Goal: Task Accomplishment & Management: Use online tool/utility

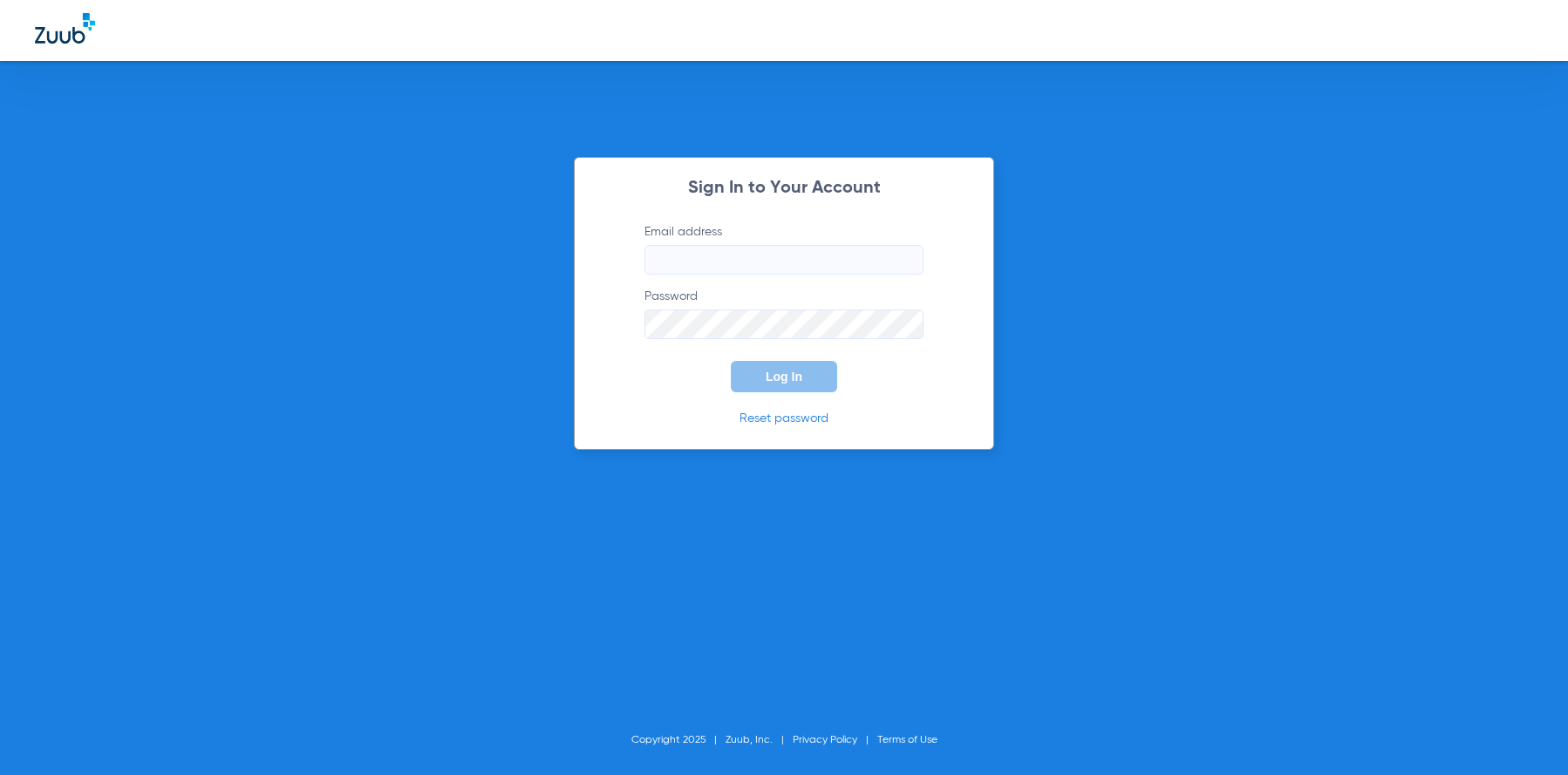
type input "[EMAIL_ADDRESS][DOMAIN_NAME]"
click at [815, 373] on button "Log In" at bounding box center [784, 376] width 107 height 31
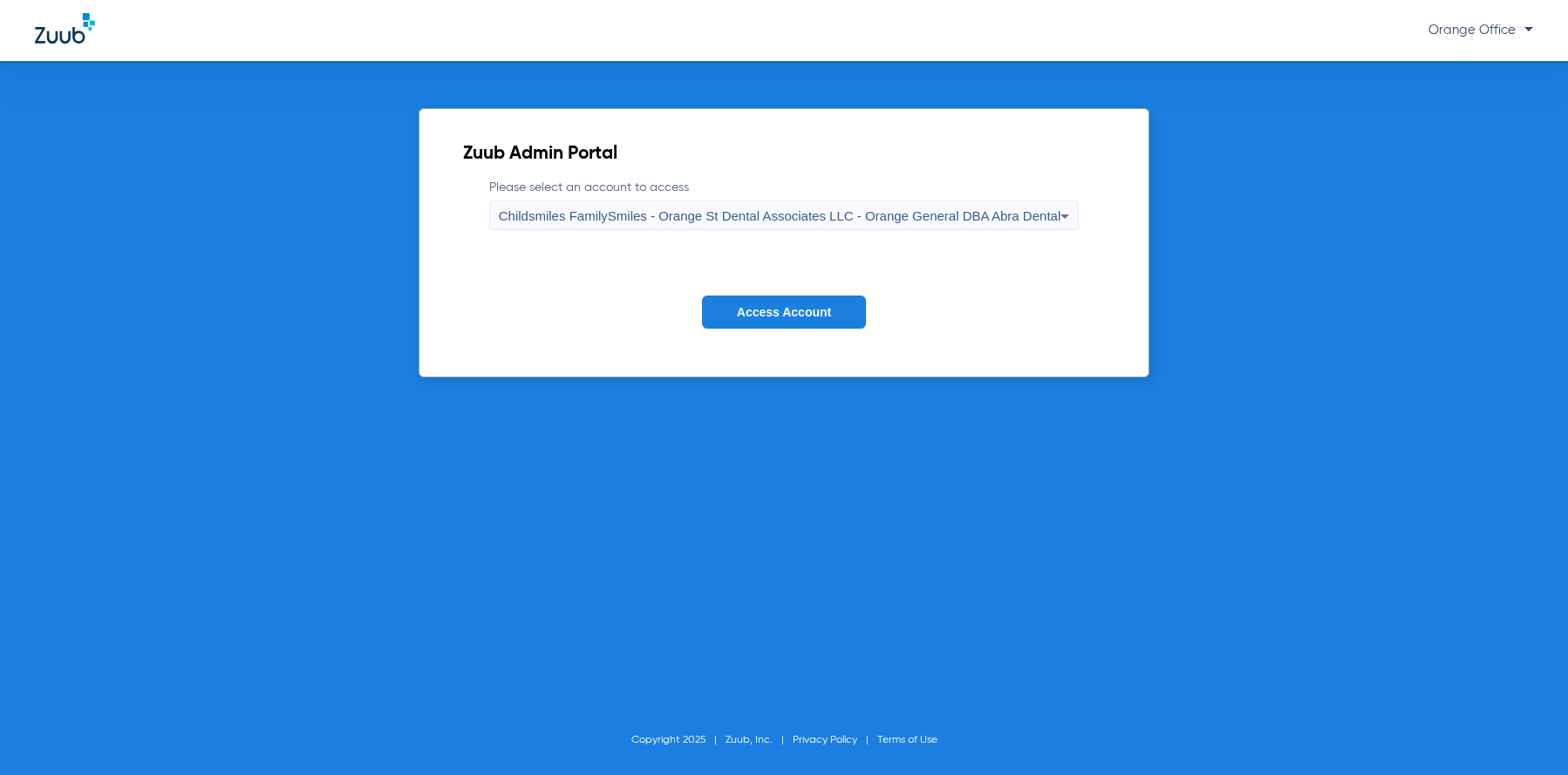
click at [788, 323] on button "Access Account" at bounding box center [784, 312] width 164 height 34
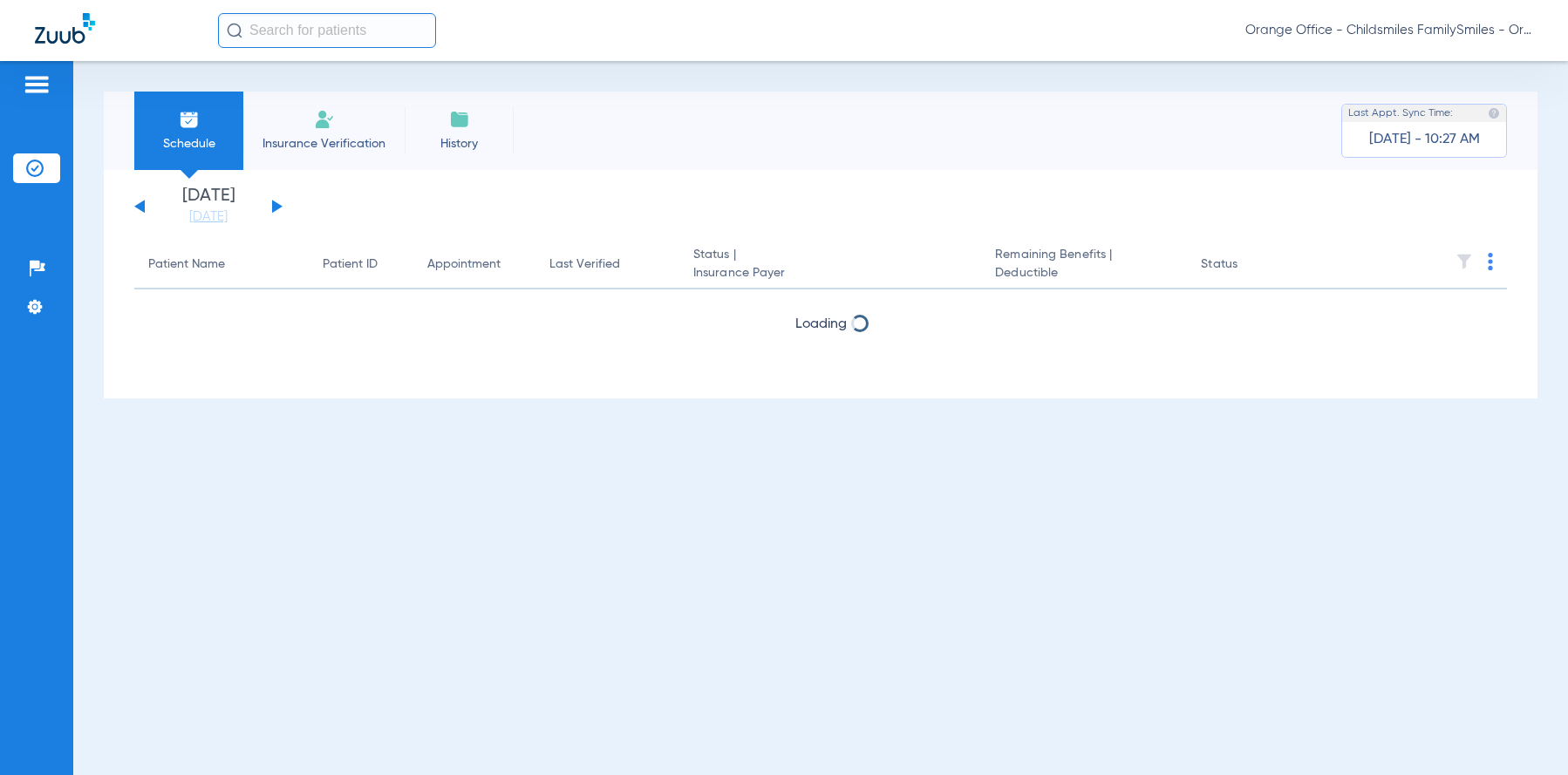
click at [355, 32] on input "text" at bounding box center [327, 30] width 218 height 35
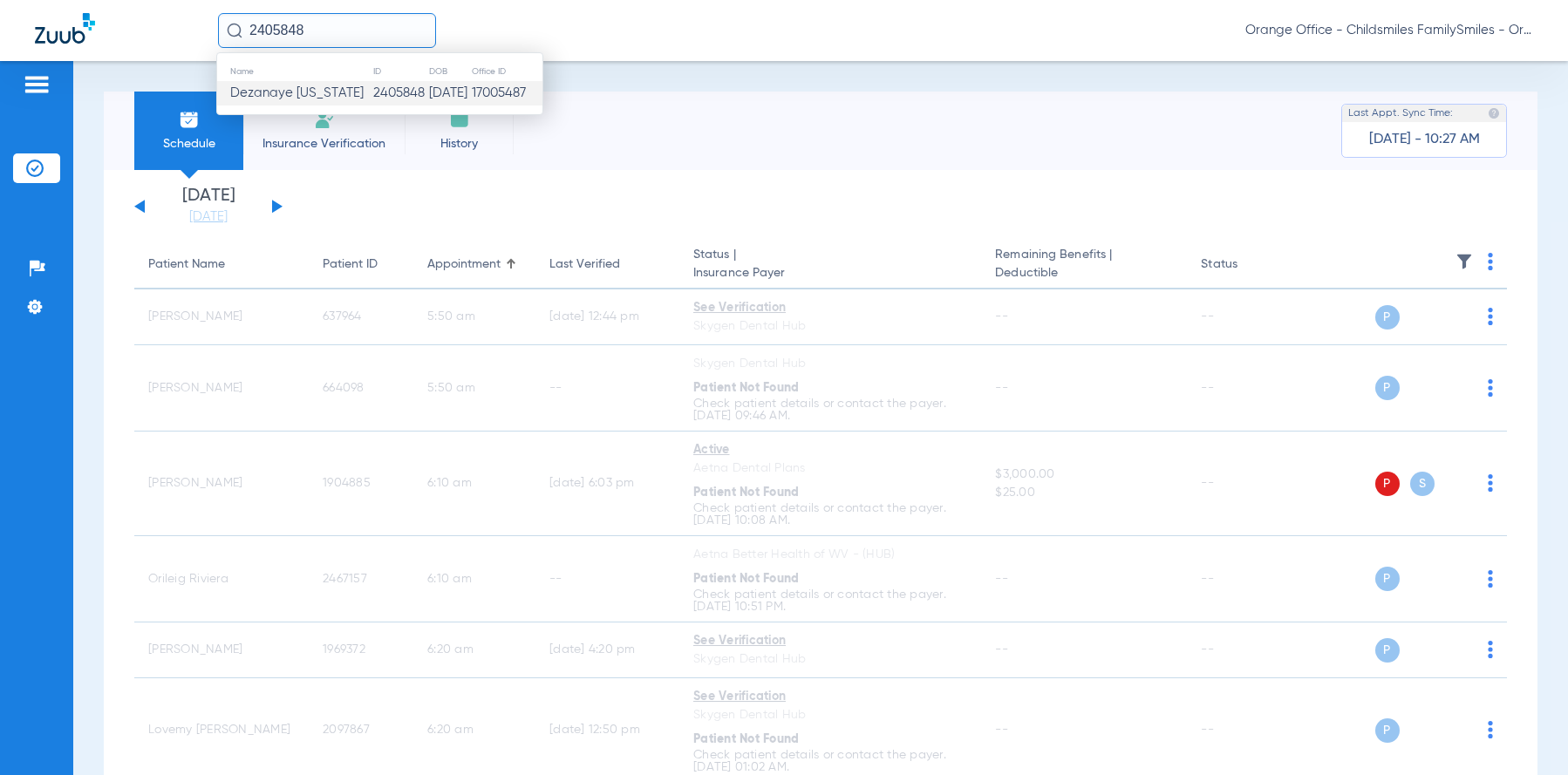
type input "2405848"
drag, startPoint x: 381, startPoint y: 91, endPoint x: 721, endPoint y: 115, distance: 340.8
click at [384, 91] on td "2405848" at bounding box center [400, 92] width 56 height 24
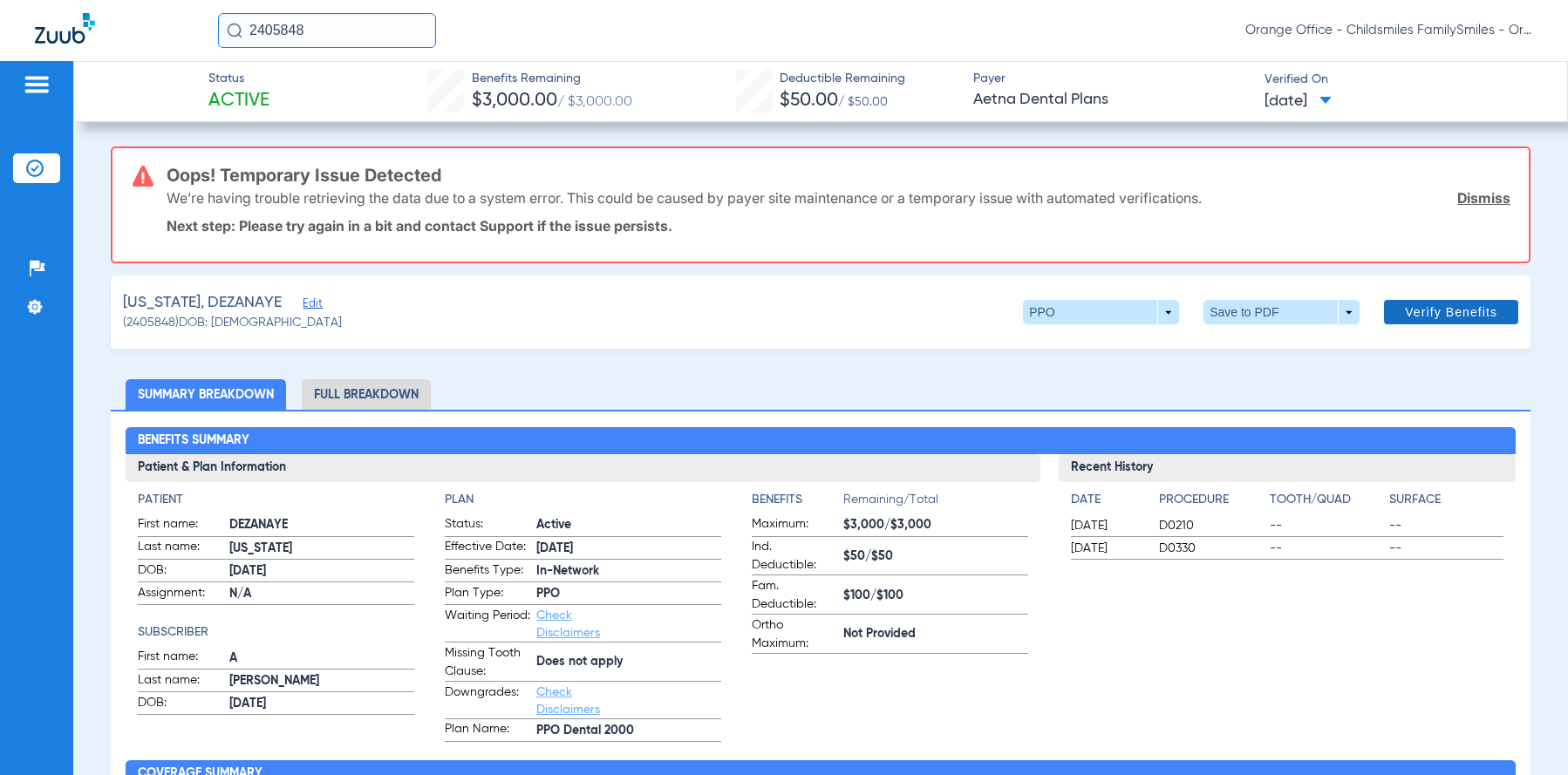
click at [1473, 198] on link "Dismiss" at bounding box center [1484, 197] width 53 height 17
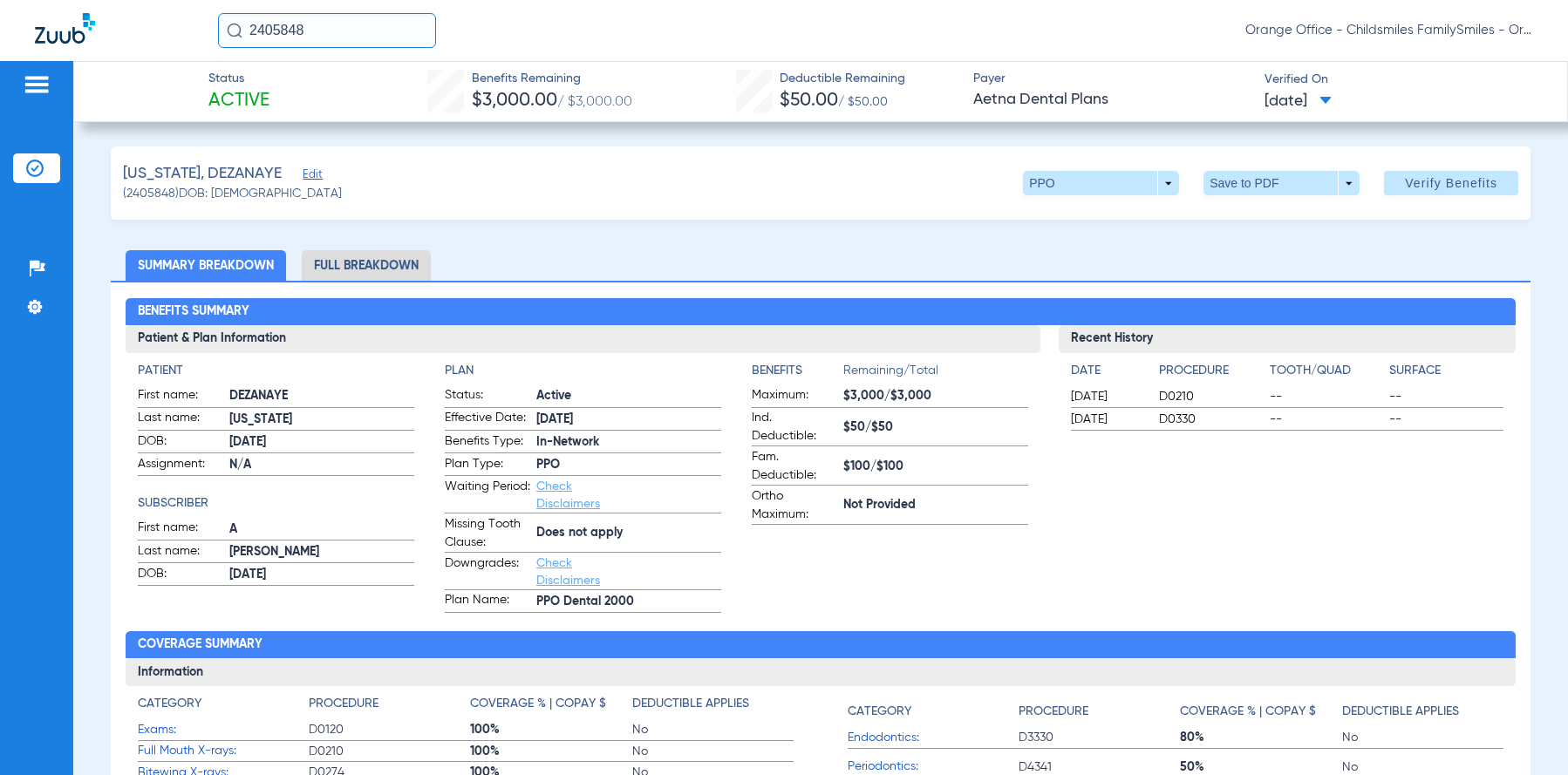
click at [319, 175] on span "Edit" at bounding box center [310, 177] width 15 height 16
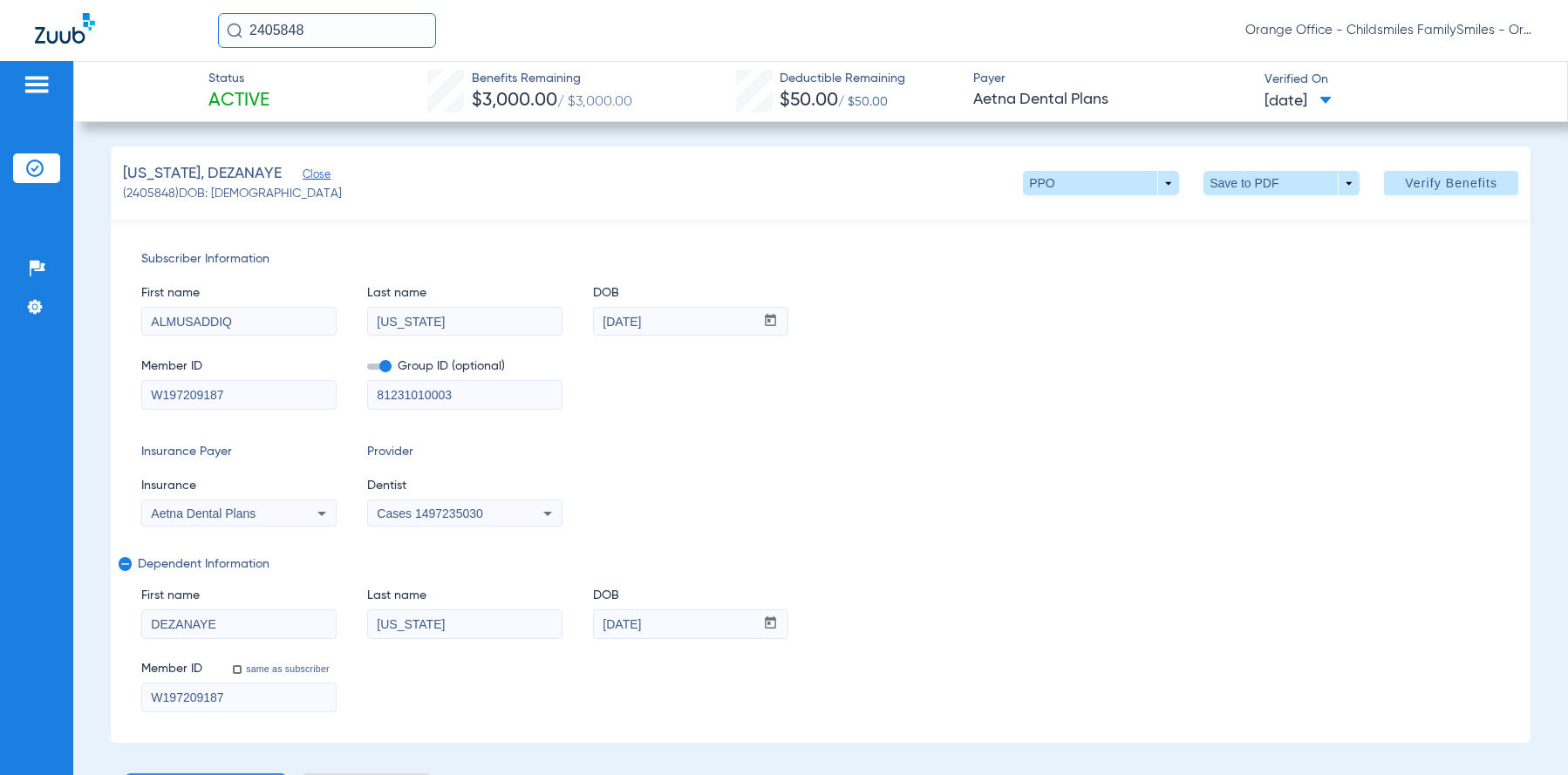
click at [436, 507] on span "Cases 1497235030" at bounding box center [430, 514] width 106 height 14
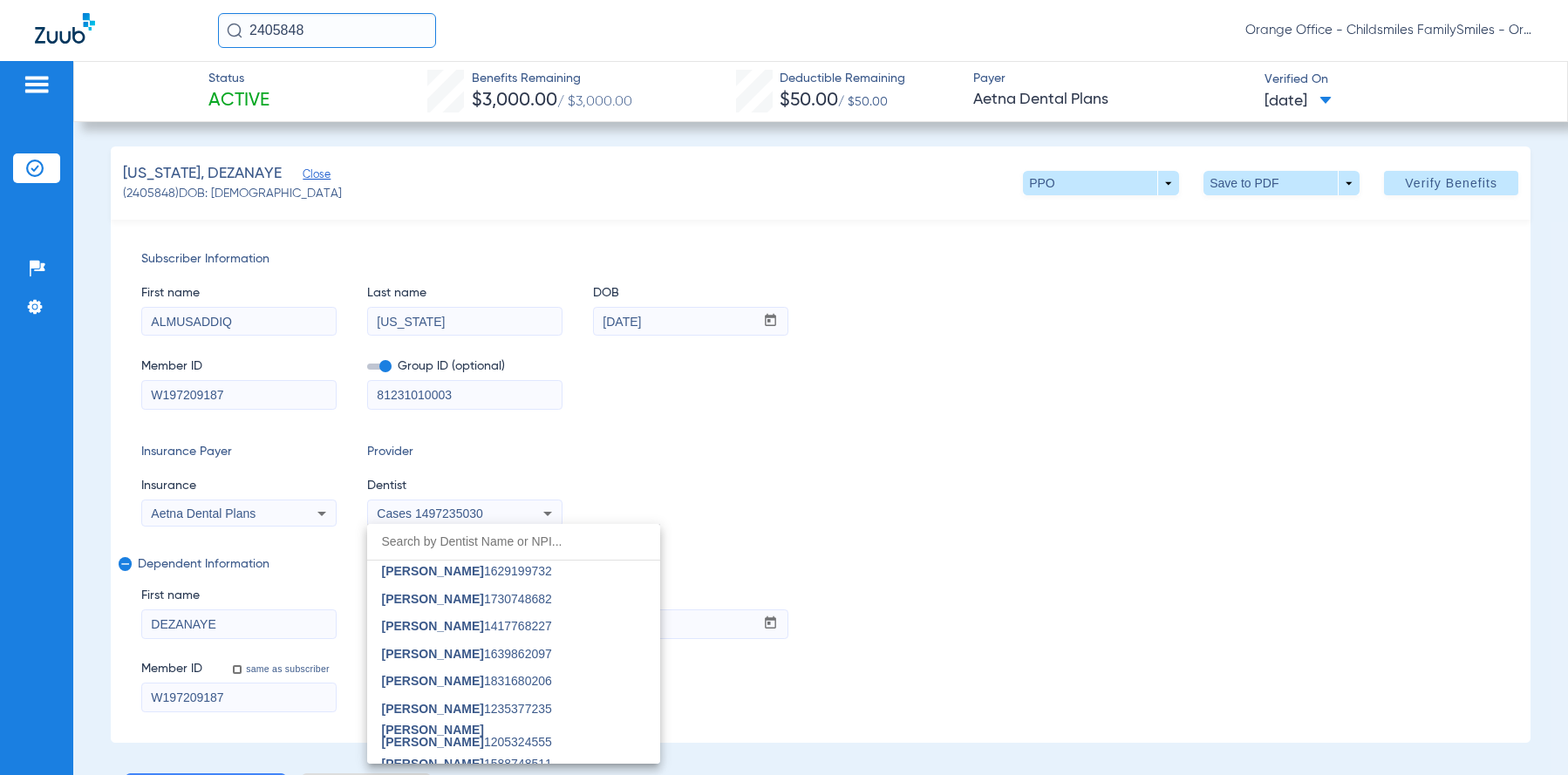
scroll to position [174, 0]
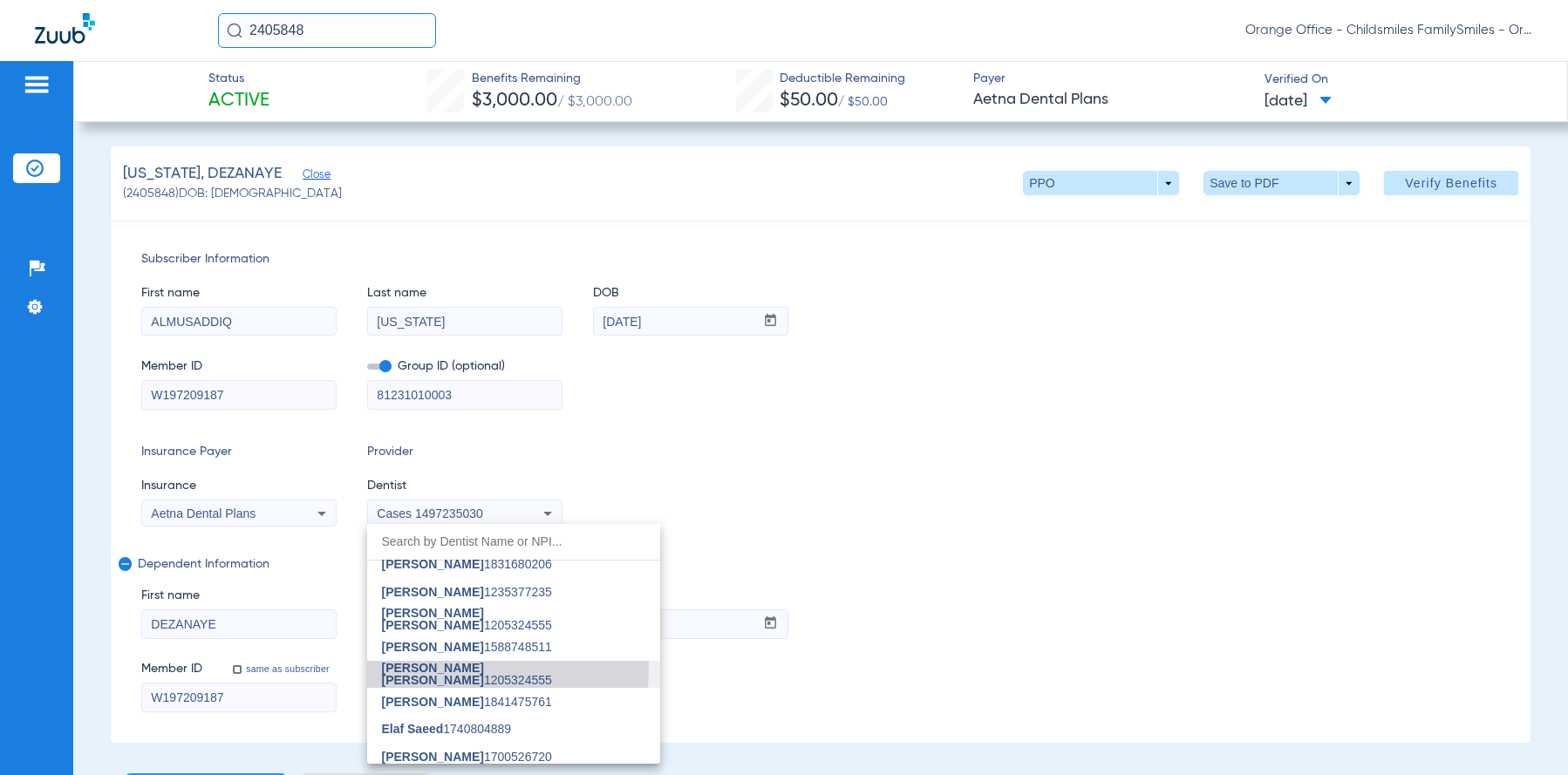
click at [430, 666] on span "[PERSON_NAME] [PERSON_NAME]" at bounding box center [433, 674] width 102 height 26
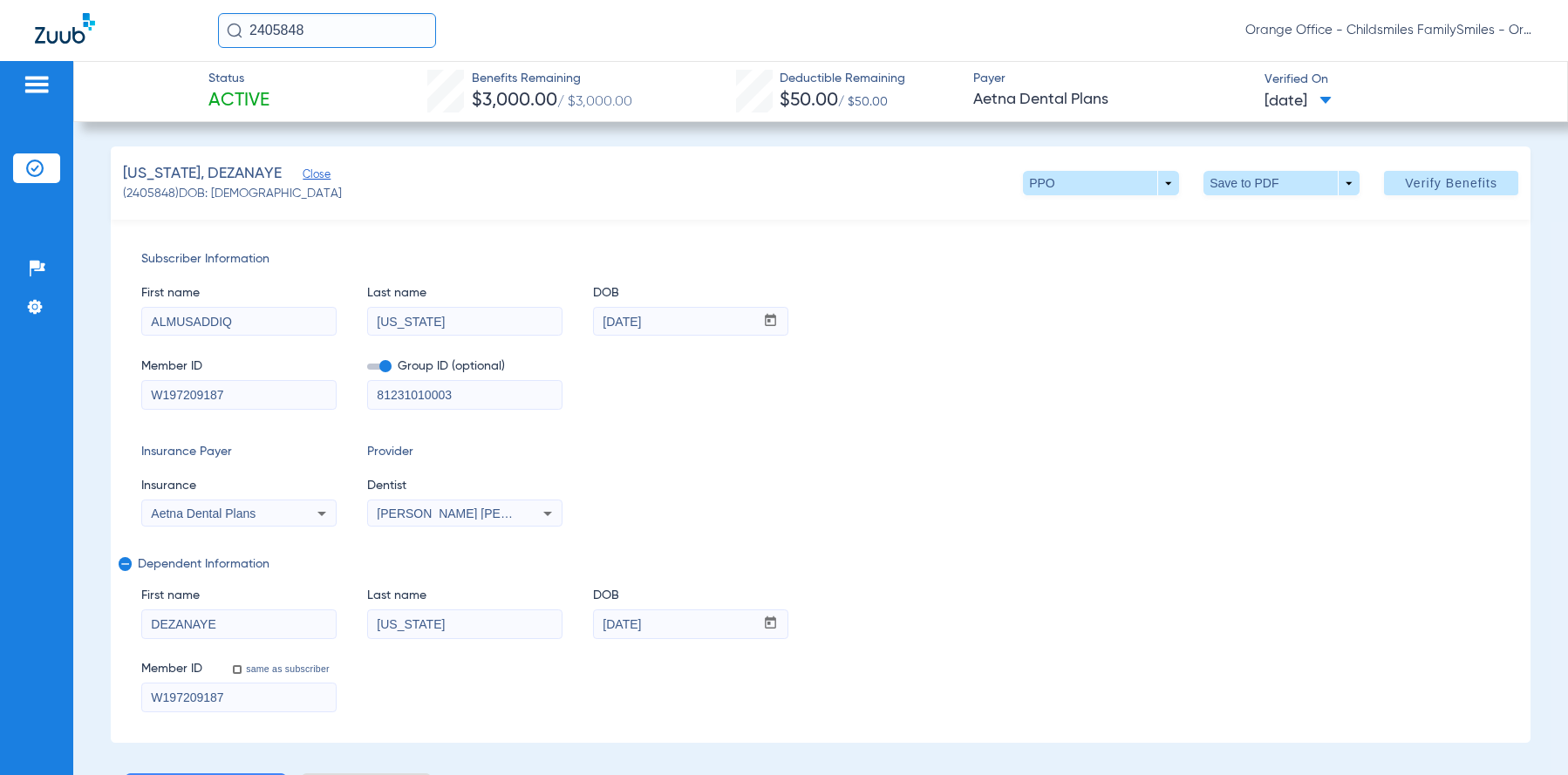
click at [277, 501] on mat-select "Aetna Dental Plans" at bounding box center [239, 513] width 196 height 28
click at [273, 513] on div "Aetna Dental Plans" at bounding box center [221, 514] width 140 height 13
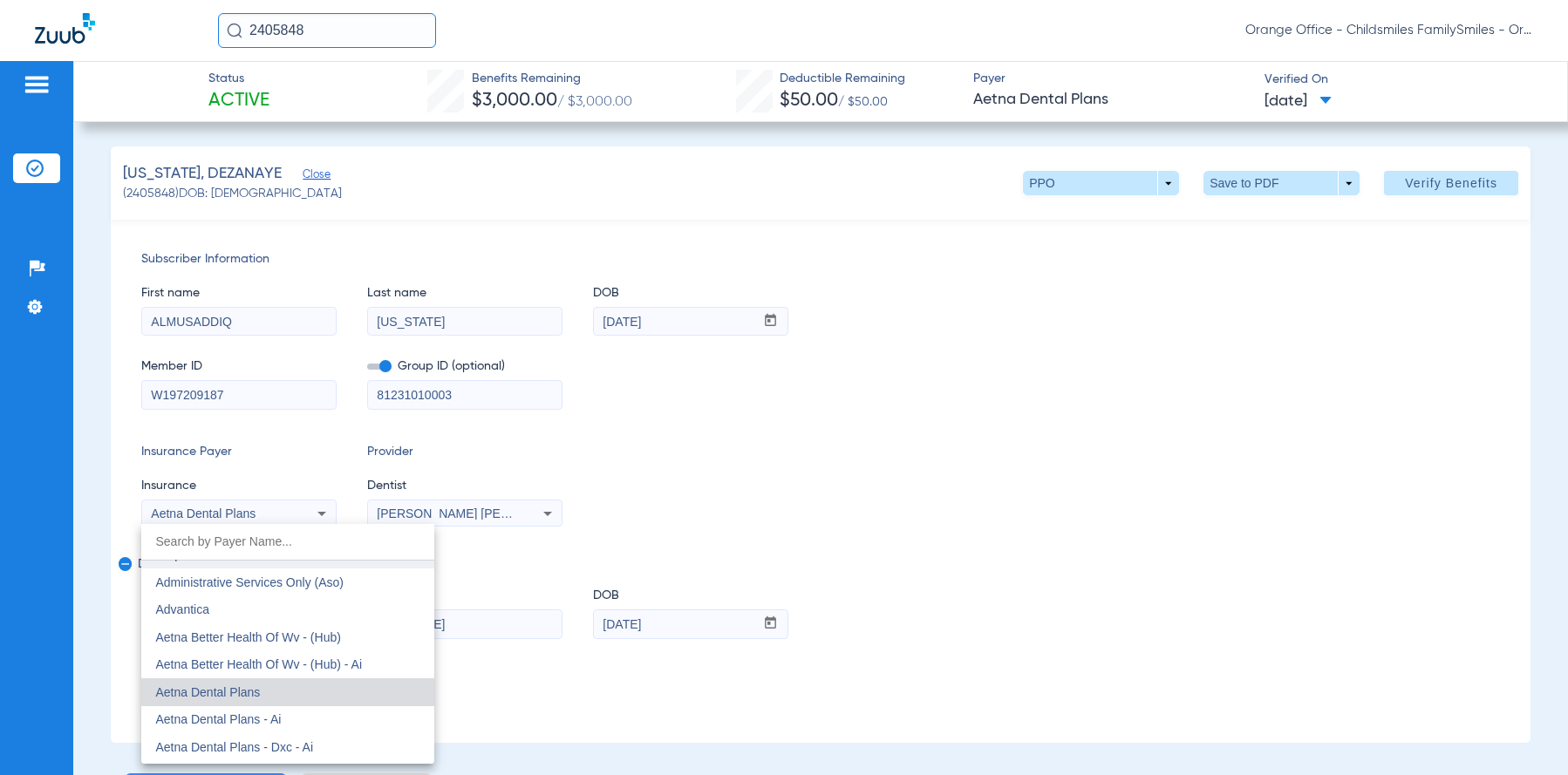
scroll to position [105, 0]
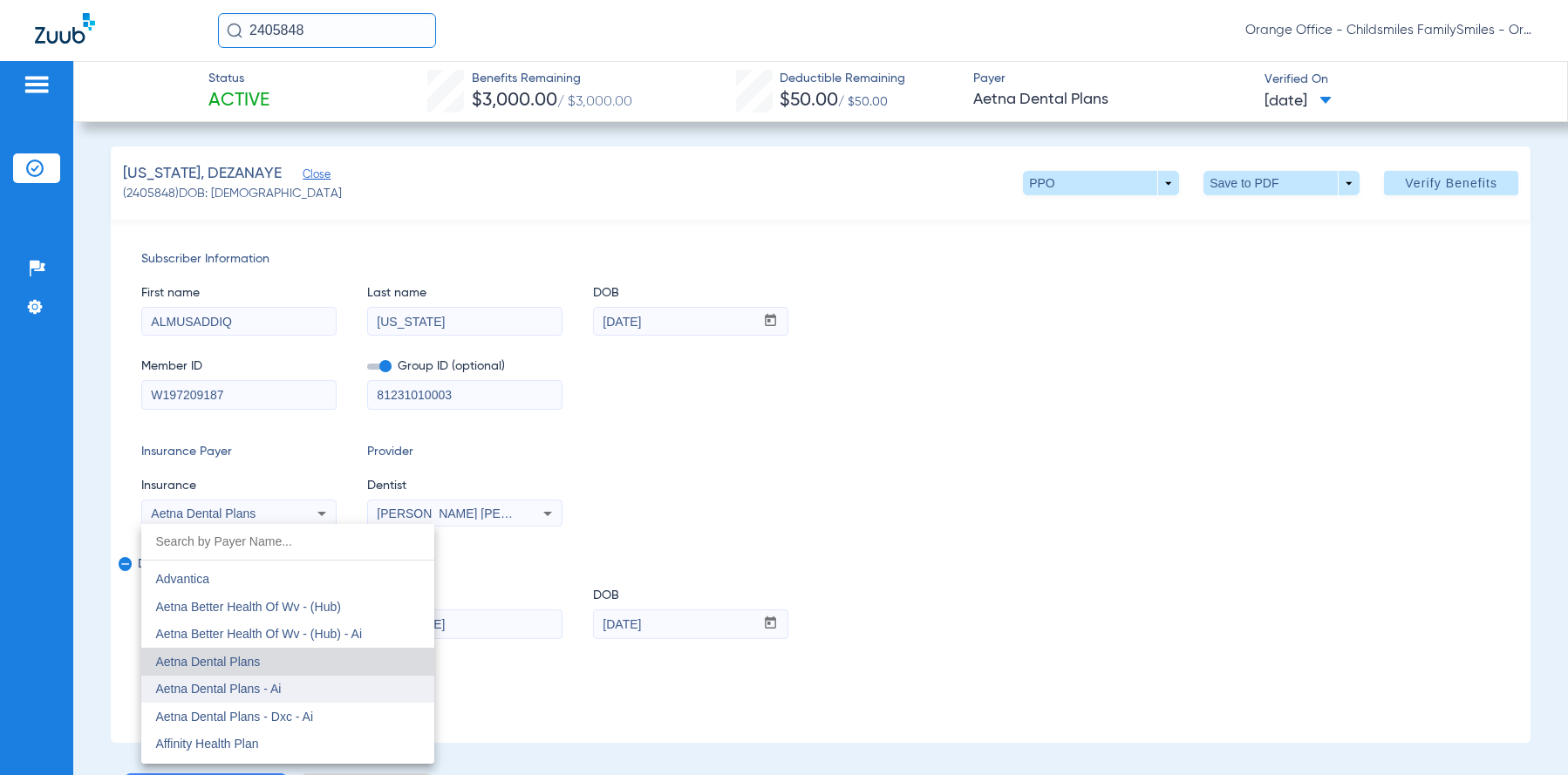
click at [276, 686] on span "Aetna Dental Plans - Ai" at bounding box center [218, 689] width 126 height 14
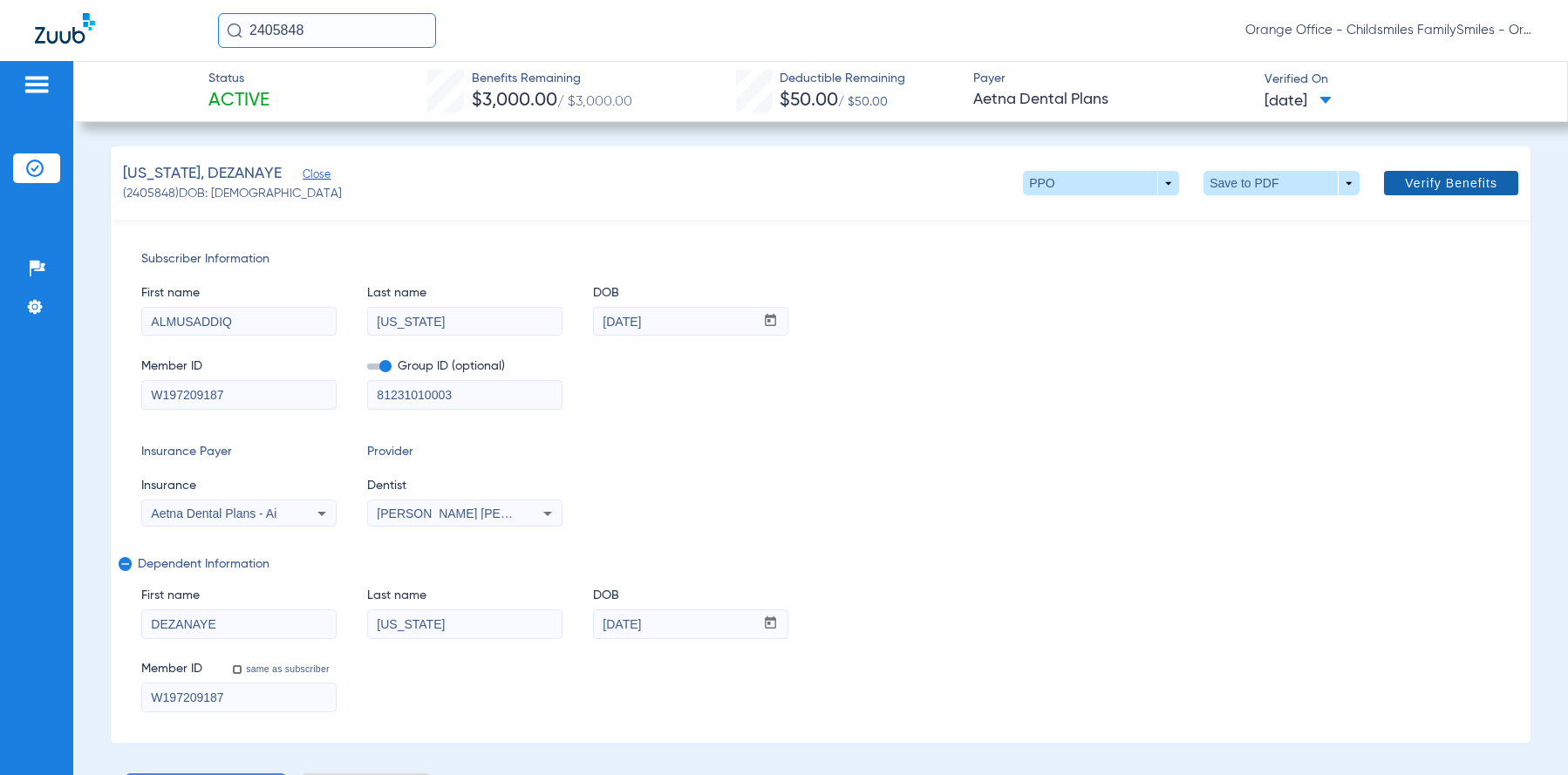
click at [1492, 182] on span at bounding box center [1451, 183] width 135 height 42
